Goal: Information Seeking & Learning: Learn about a topic

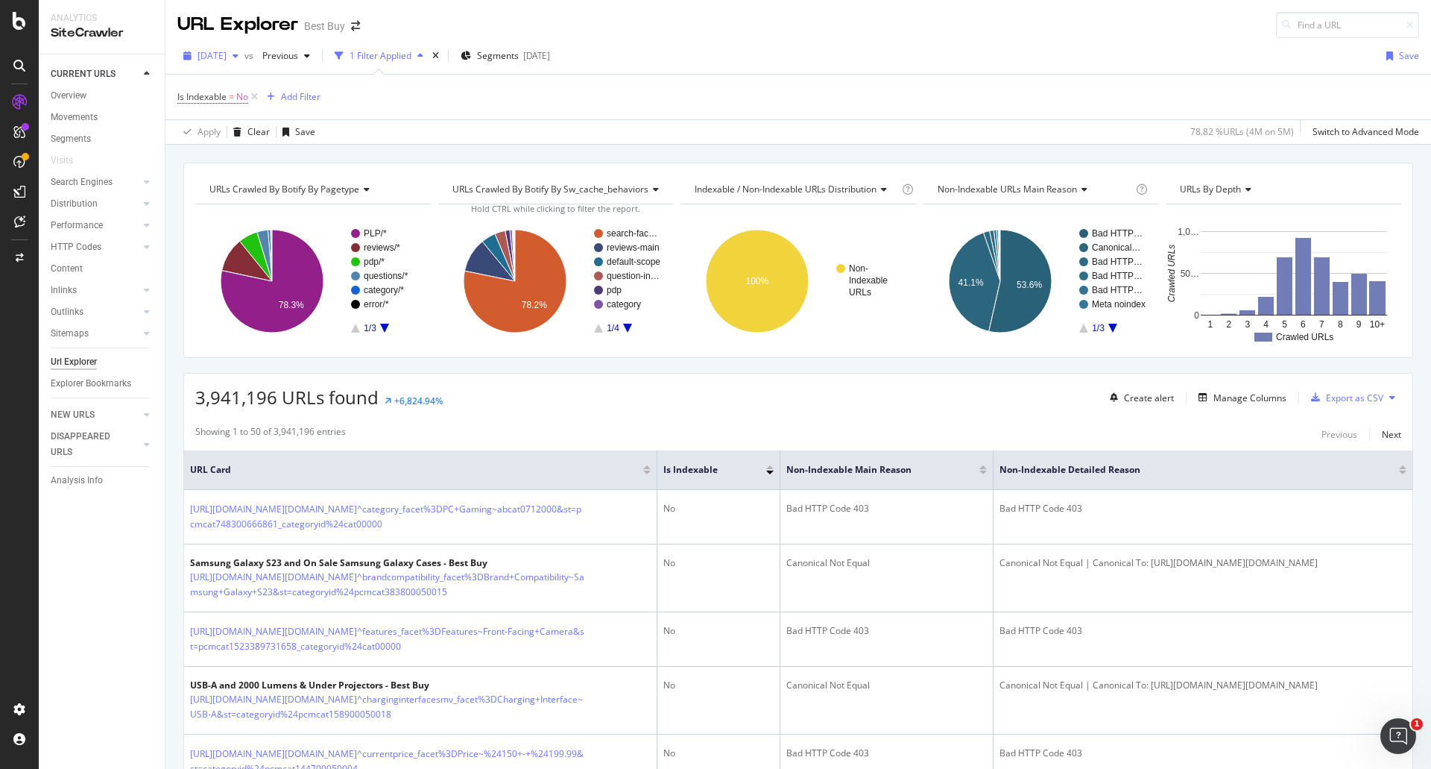
click at [212, 55] on span "[DATE]" at bounding box center [212, 55] width 29 height 13
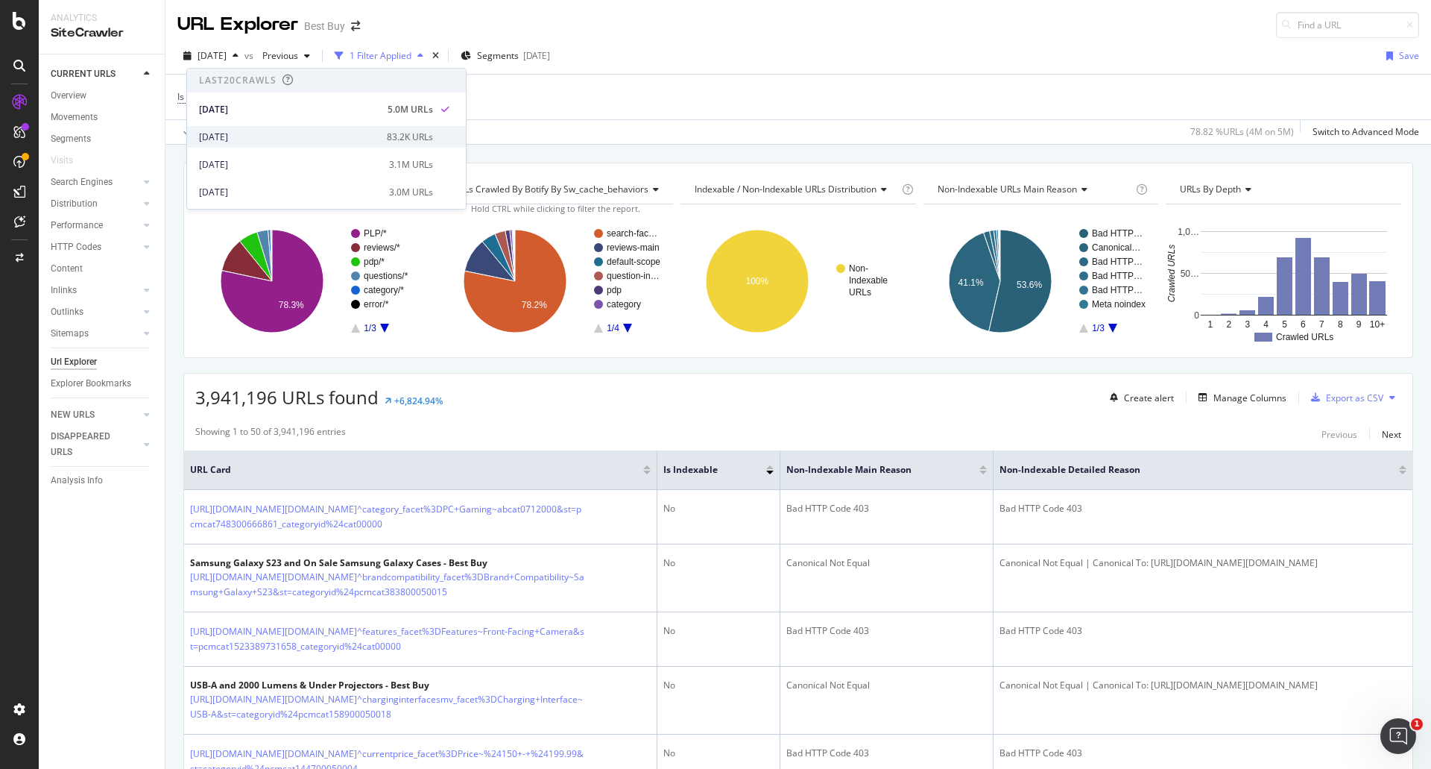
click at [323, 135] on div "[DATE]" at bounding box center [288, 136] width 179 height 13
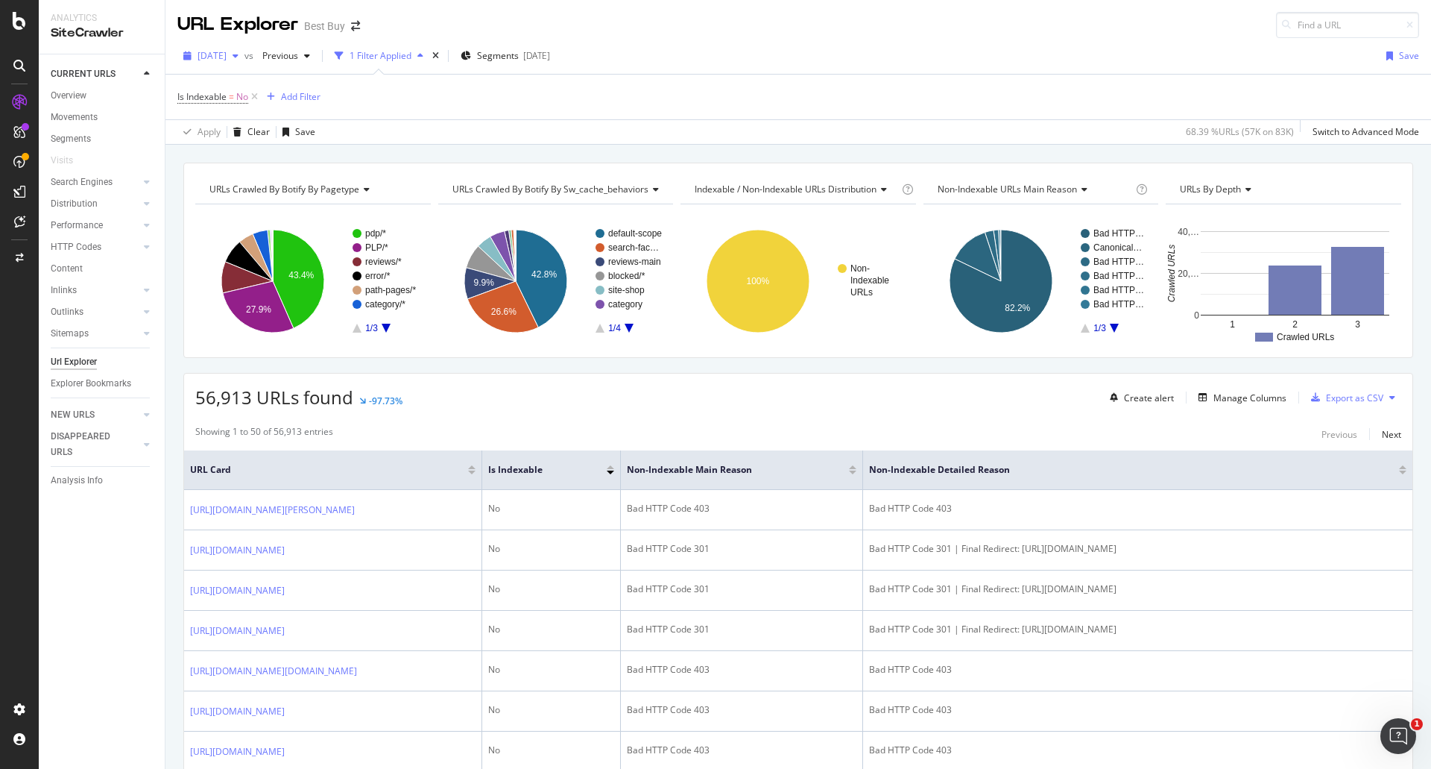
click at [245, 63] on div "[DATE]" at bounding box center [210, 56] width 67 height 22
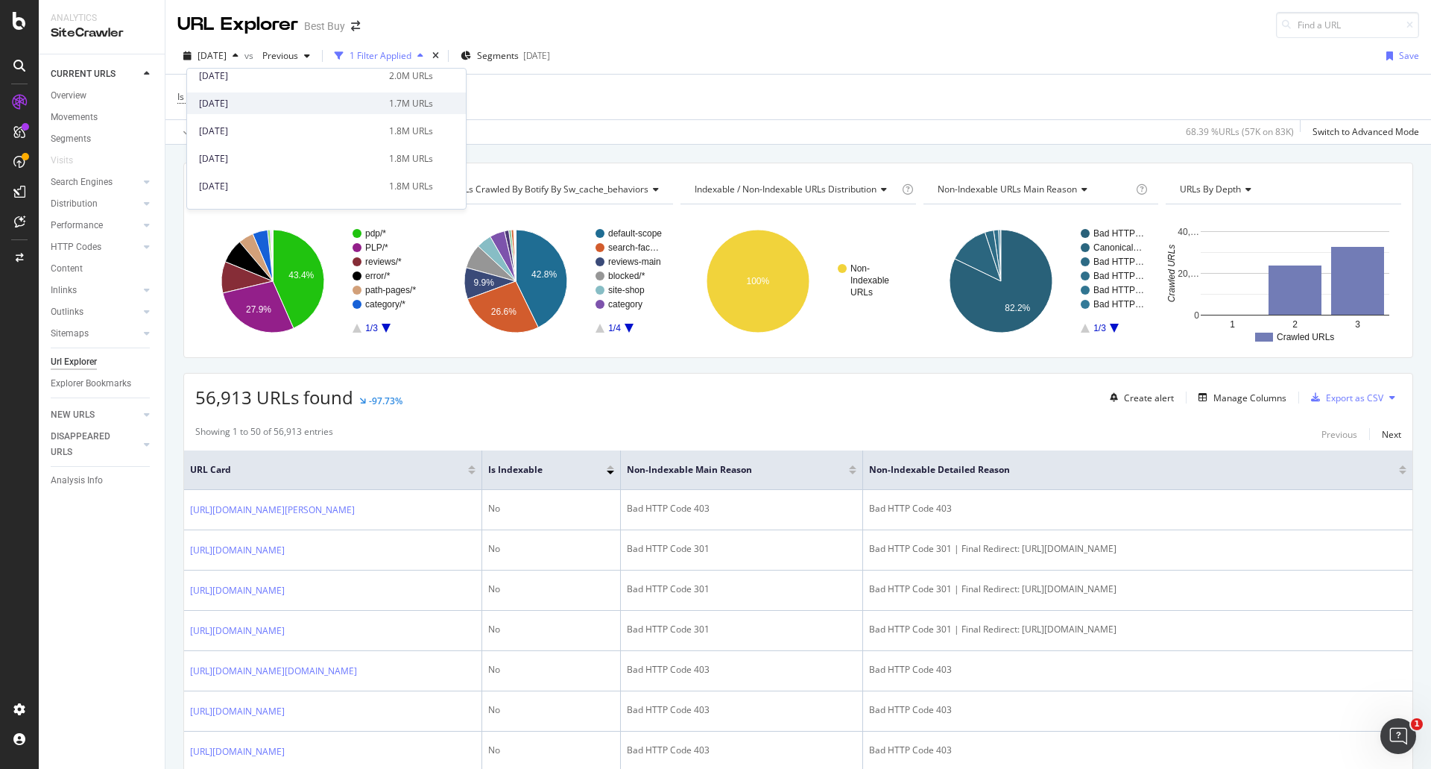
scroll to position [149, 0]
click at [314, 152] on div "[DATE]" at bounding box center [289, 153] width 181 height 13
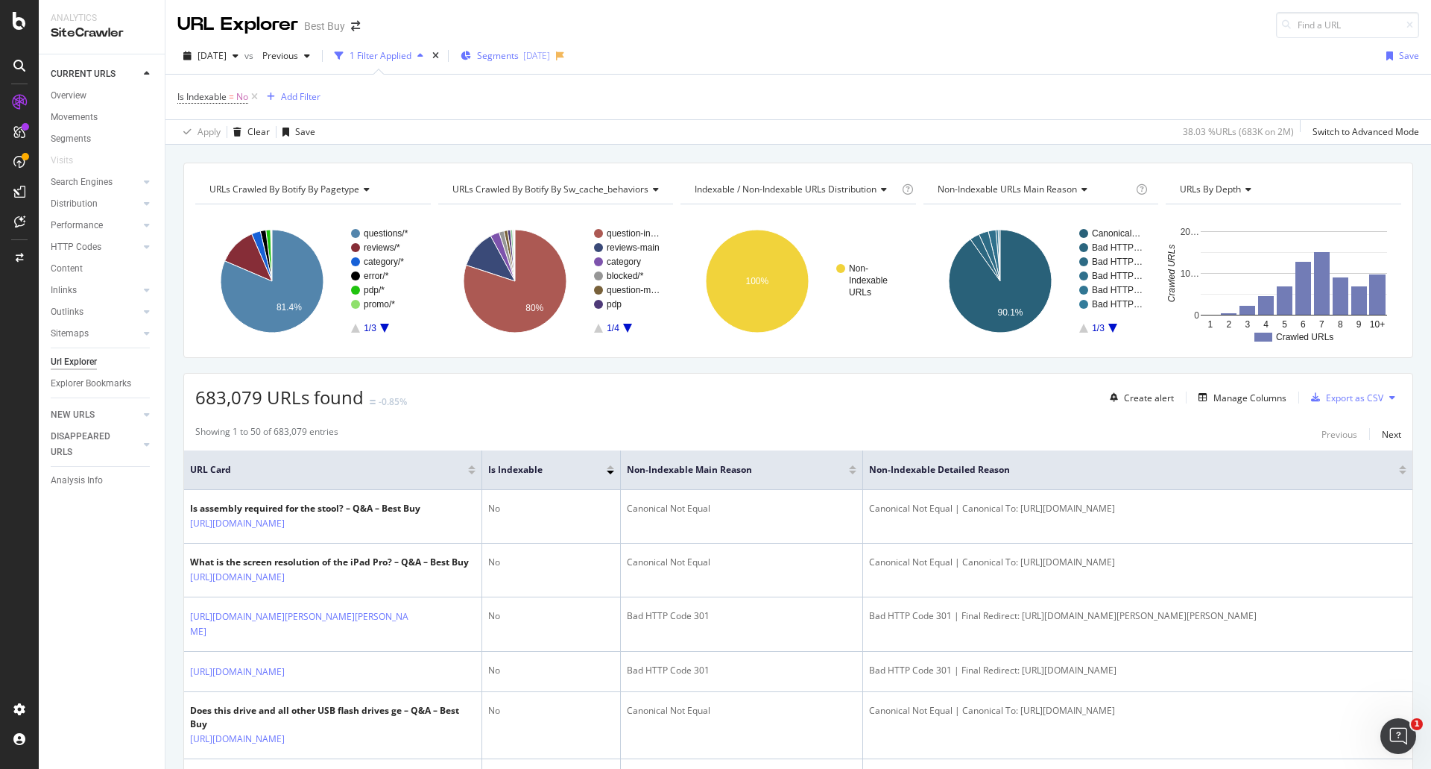
click at [519, 59] on span "Segments" at bounding box center [498, 55] width 42 height 13
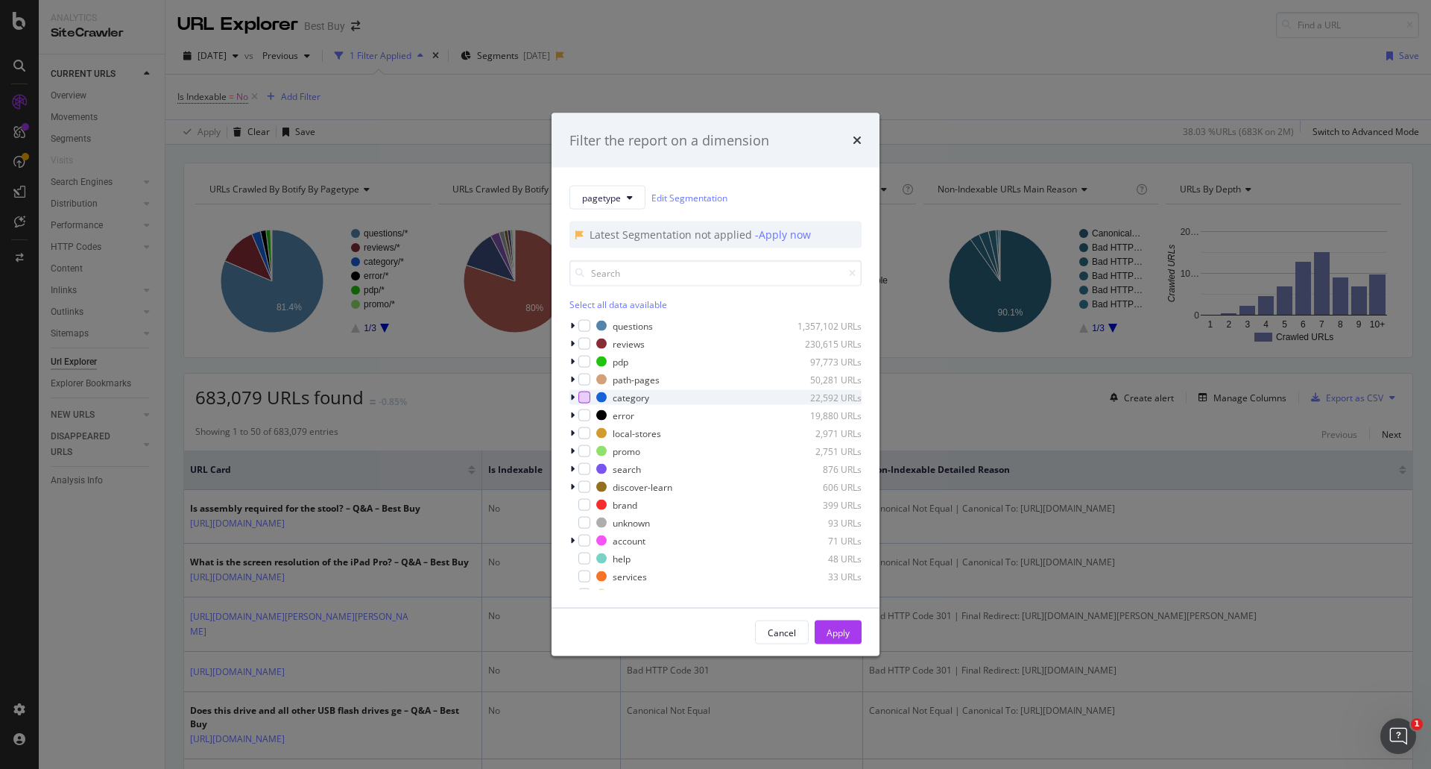
click at [583, 400] on div "modal" at bounding box center [584, 397] width 12 height 12
click at [832, 631] on div "Apply" at bounding box center [838, 631] width 23 height 13
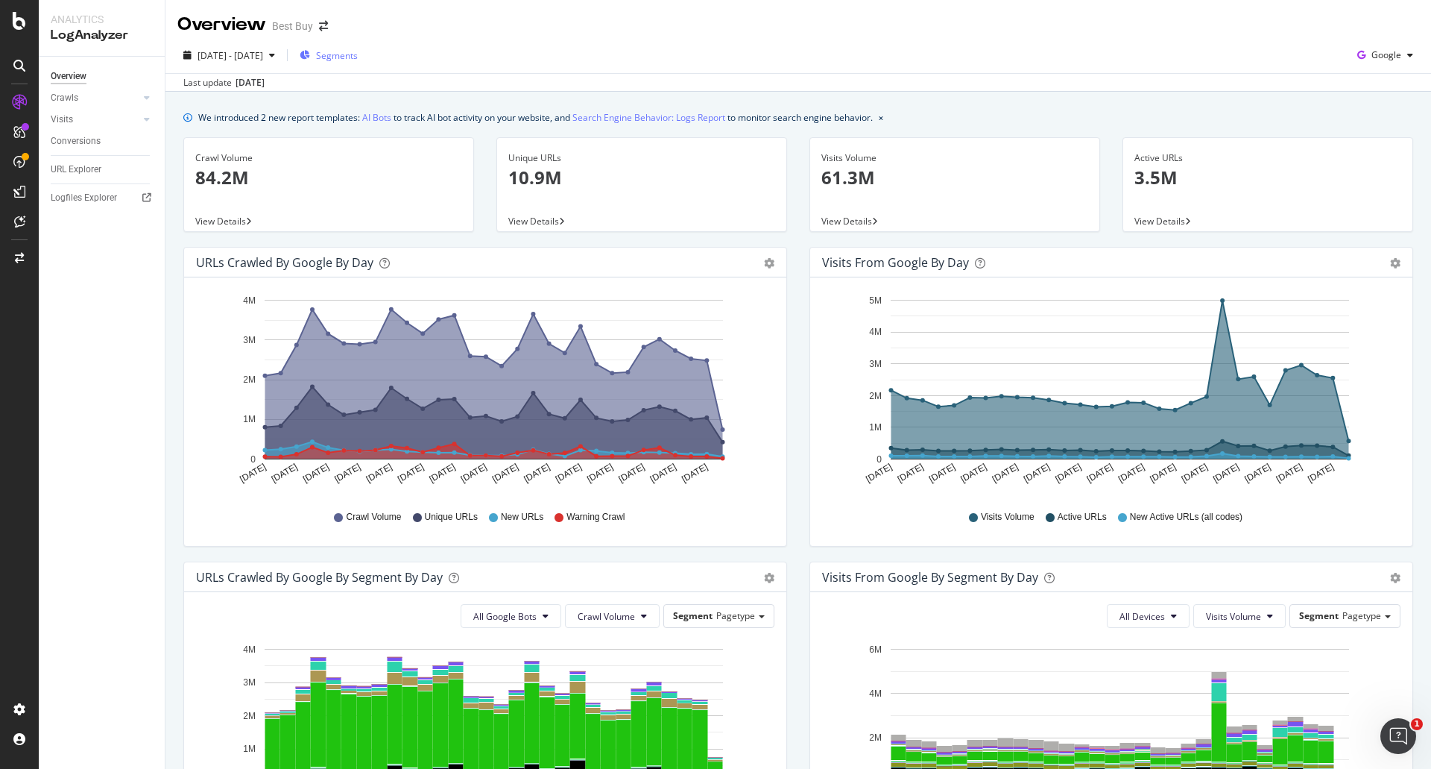
click at [358, 52] on span "Segments" at bounding box center [337, 55] width 42 height 13
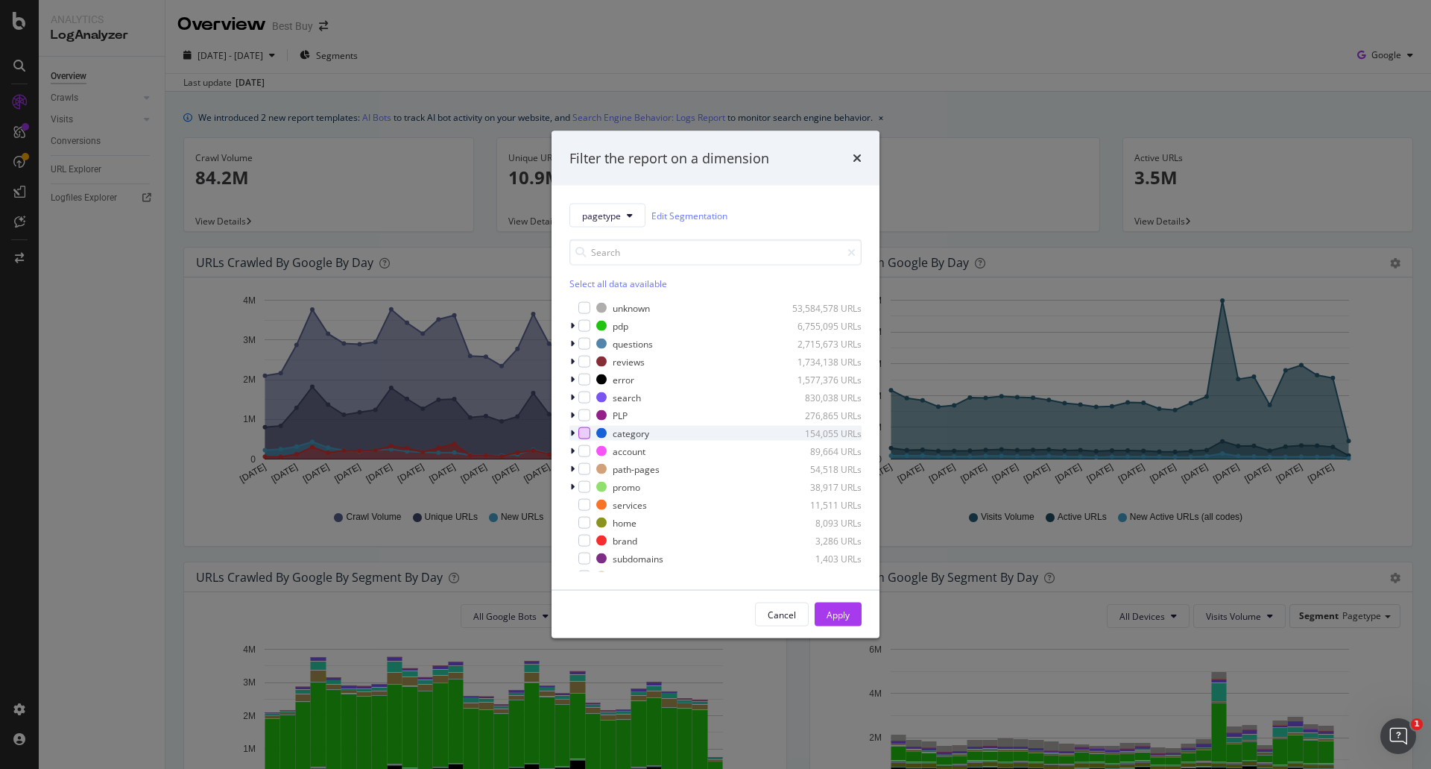
click at [582, 433] on div "modal" at bounding box center [584, 433] width 12 height 12
click at [830, 596] on div "Cancel Apply" at bounding box center [716, 614] width 328 height 48
click at [841, 611] on div "Apply" at bounding box center [838, 614] width 23 height 13
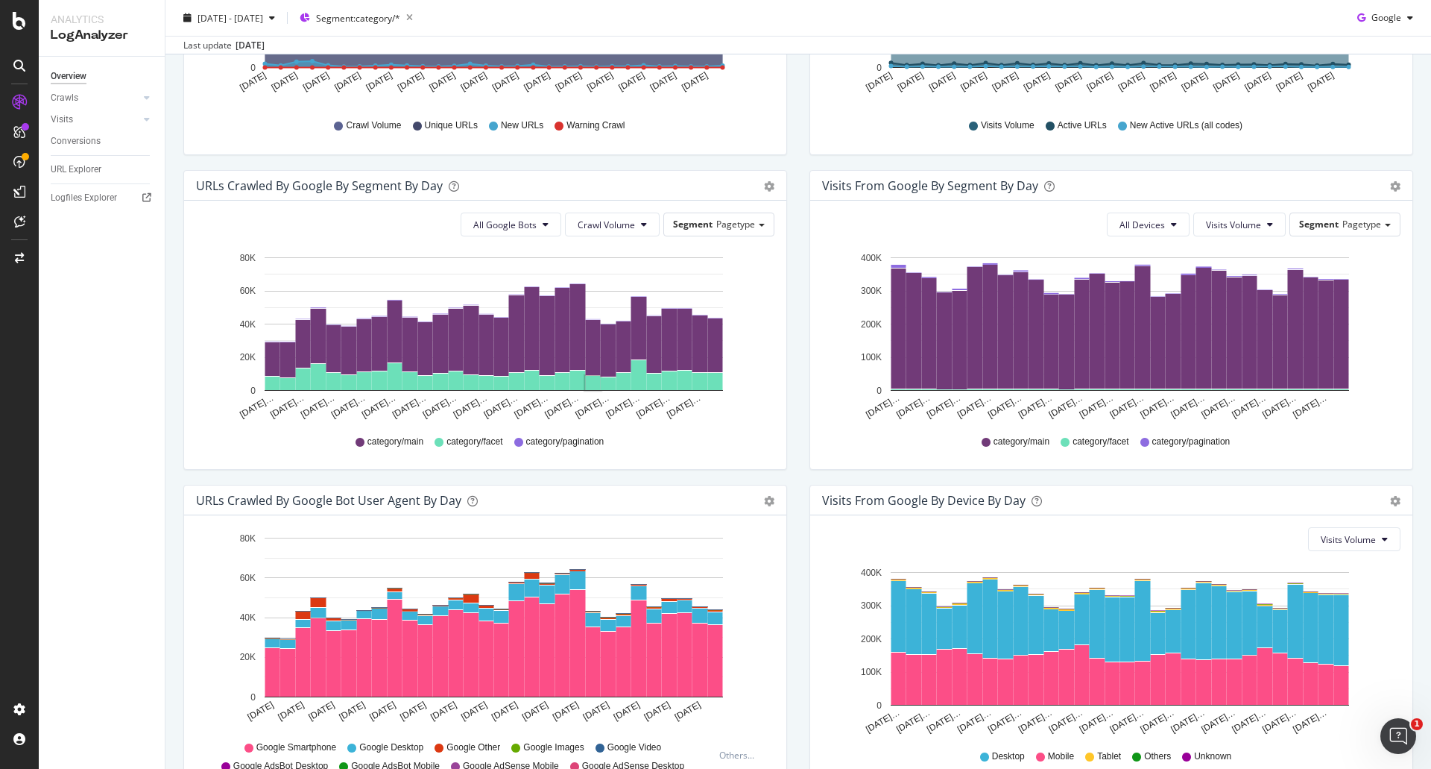
scroll to position [474, 0]
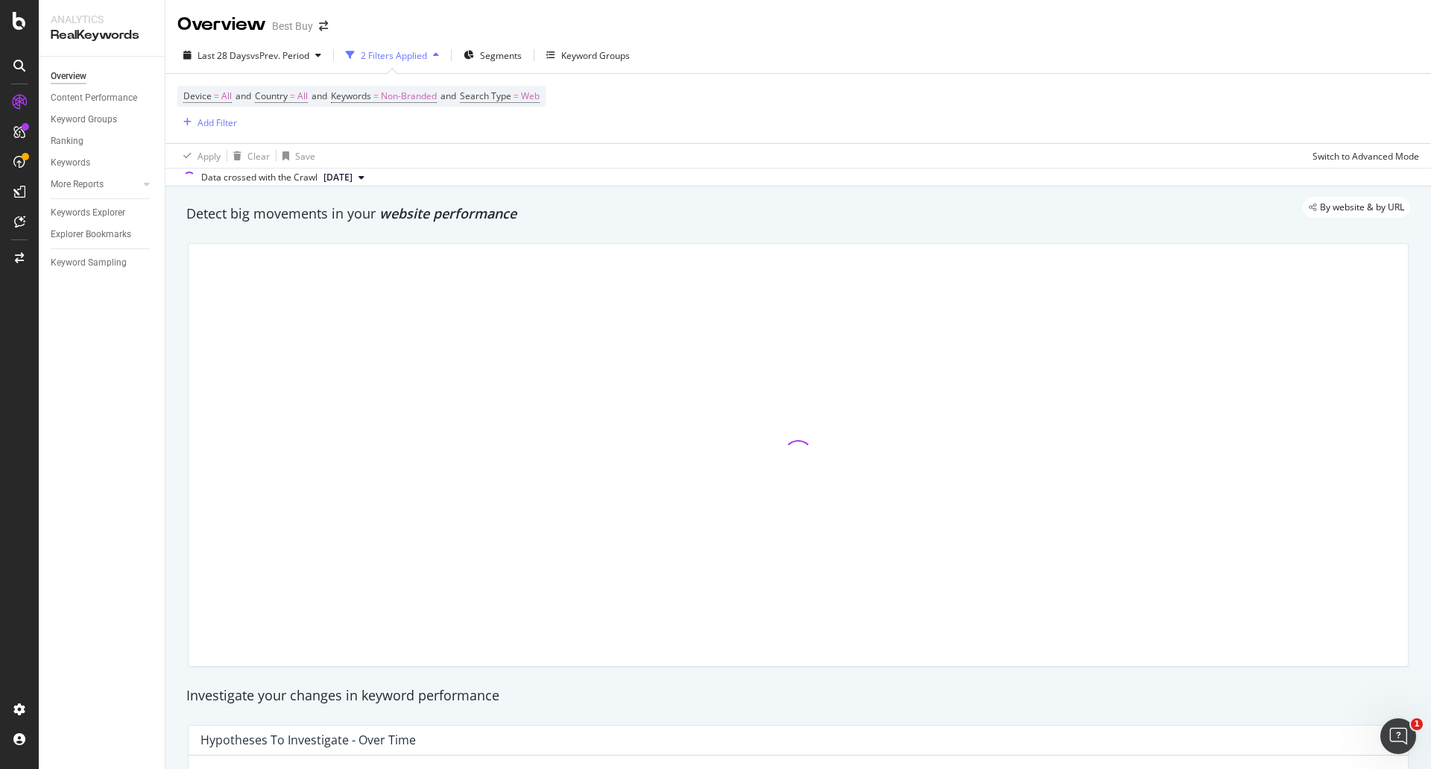
click at [484, 214] on div "By website & by URL" at bounding box center [790, 207] width 1239 height 21
click at [485, 214] on div "By website & by URL" at bounding box center [790, 207] width 1239 height 21
click at [485, 212] on div "By website & by URL" at bounding box center [790, 207] width 1239 height 21
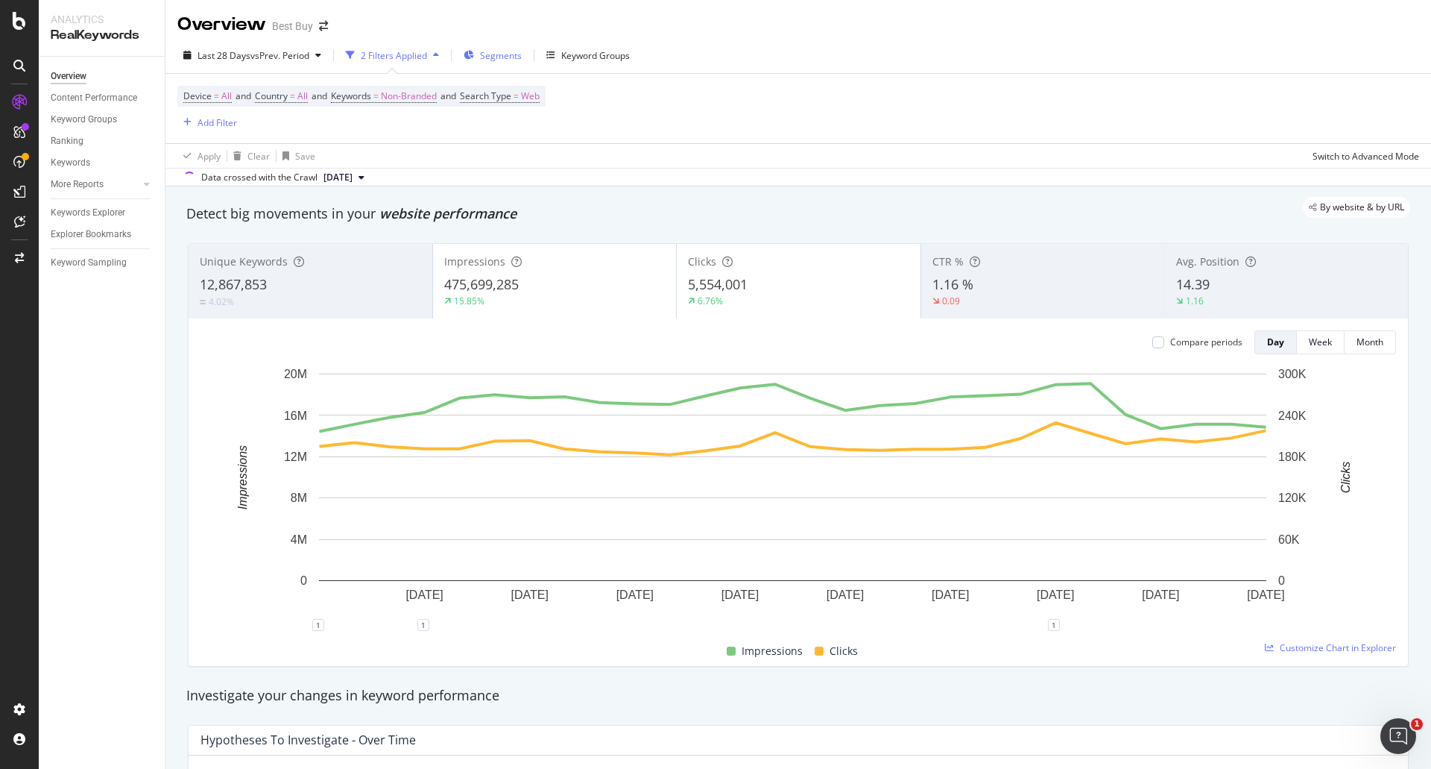
click at [494, 56] on span "Segments" at bounding box center [501, 55] width 42 height 13
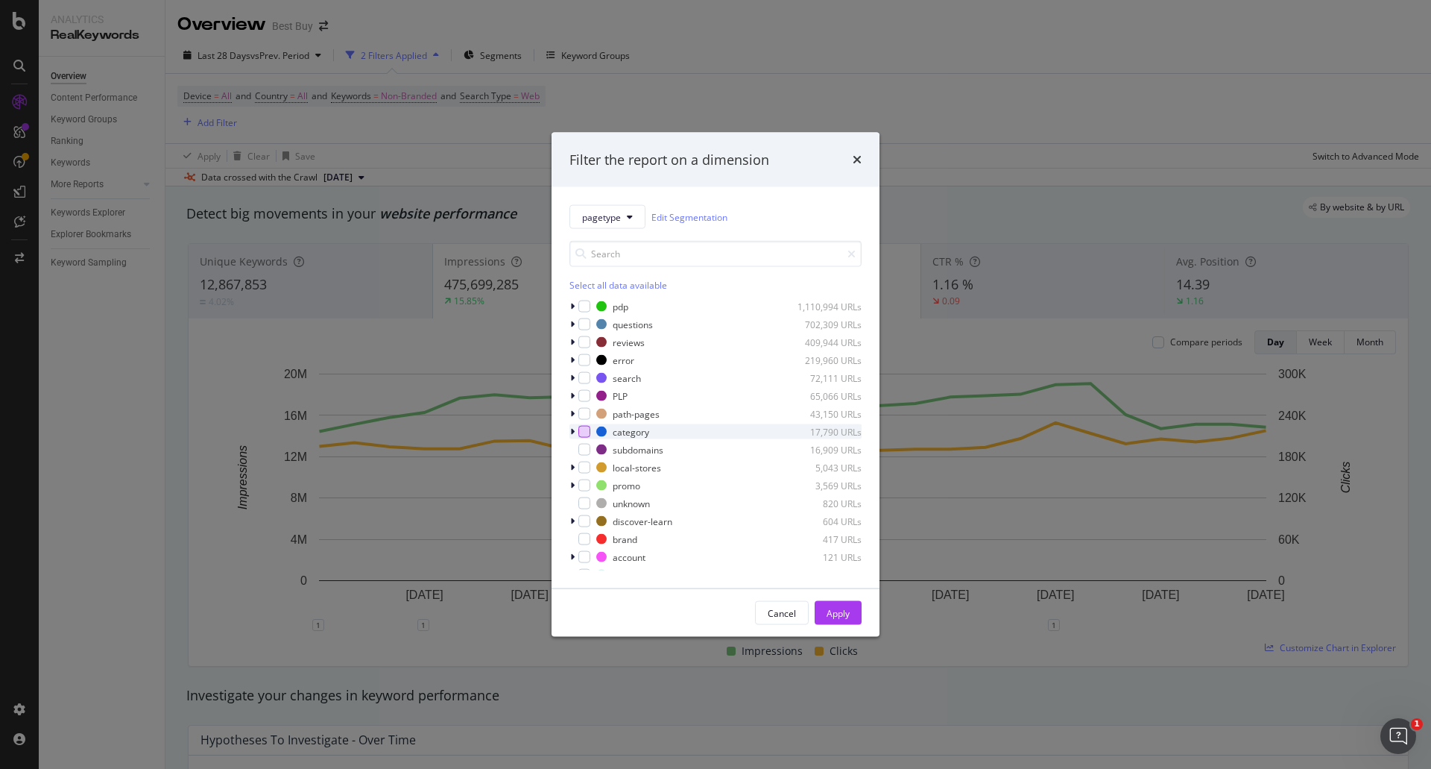
click at [580, 435] on div "modal" at bounding box center [584, 432] width 12 height 12
click at [838, 617] on div "Apply" at bounding box center [838, 612] width 23 height 13
